Goal: Task Accomplishment & Management: Complete application form

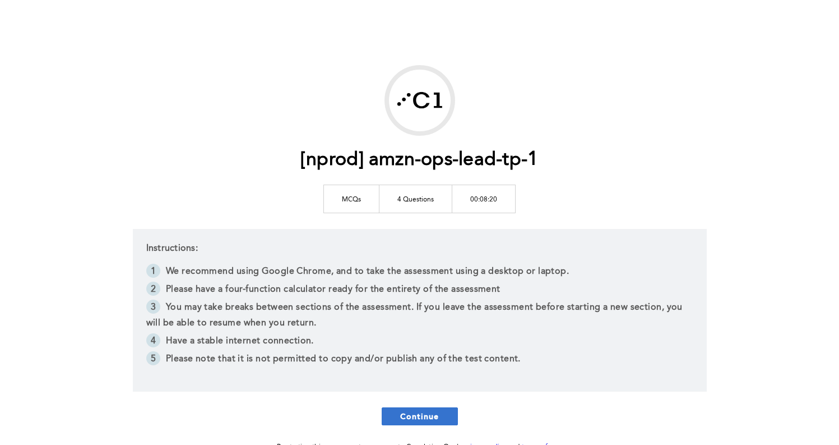
click at [412, 412] on span "Continue" at bounding box center [419, 415] width 39 height 11
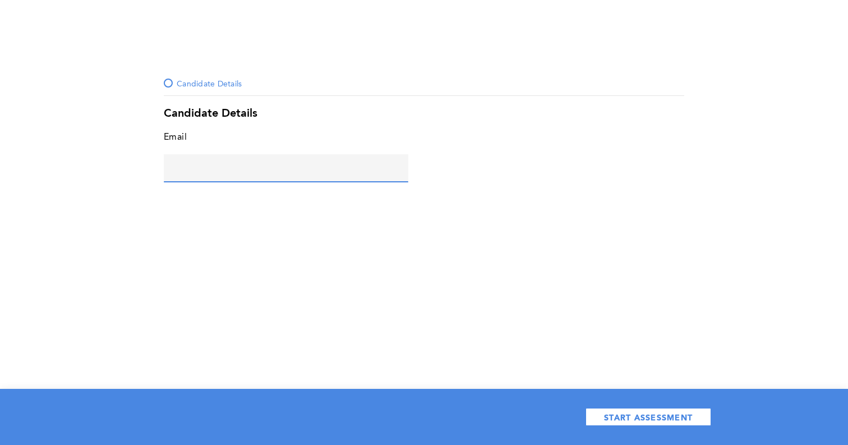
click at [272, 178] on input "text" at bounding box center [286, 167] width 244 height 27
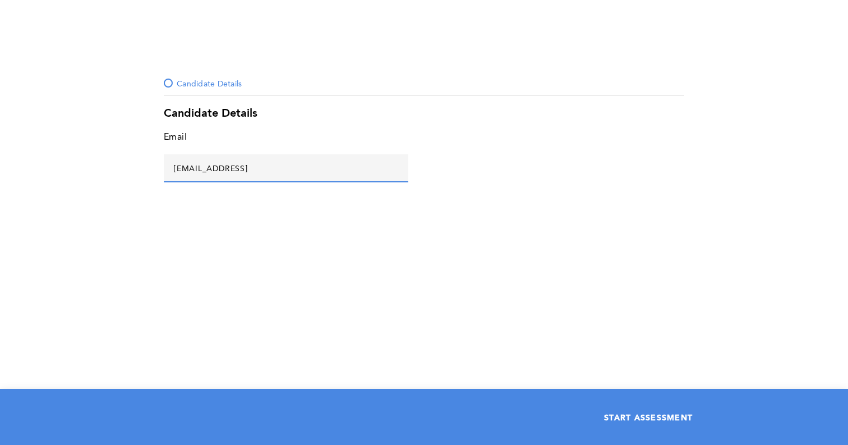
type input "[EMAIL_ADDRESS]"
click at [696, 416] on button "START ASSESSMENT" at bounding box center [648, 417] width 126 height 18
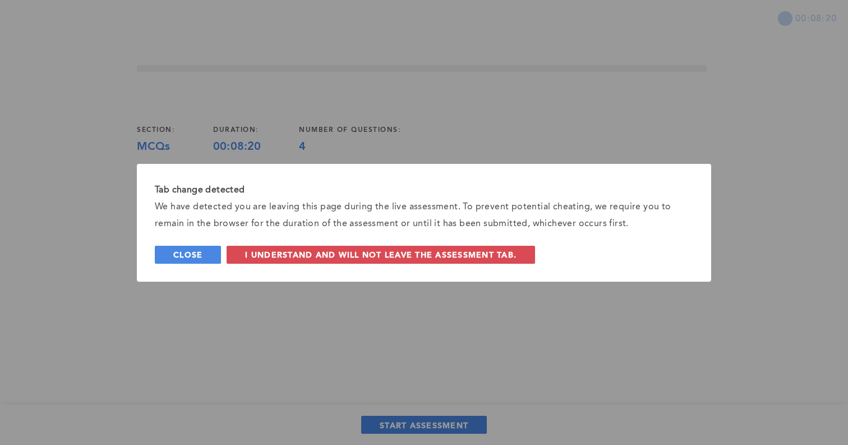
click at [189, 260] on button "Close" at bounding box center [188, 255] width 66 height 18
